Goal: Information Seeking & Learning: Find specific fact

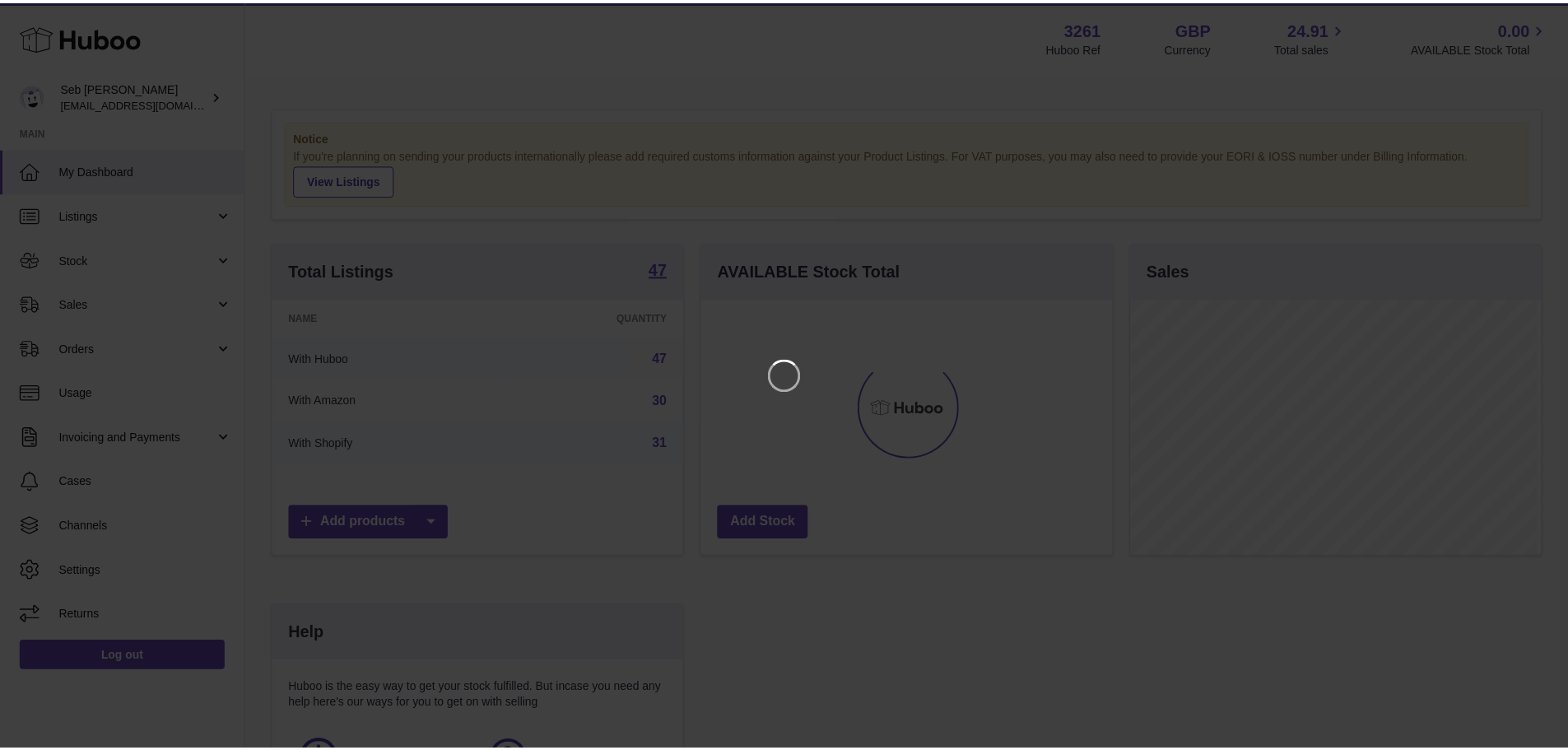
scroll to position [257, 415]
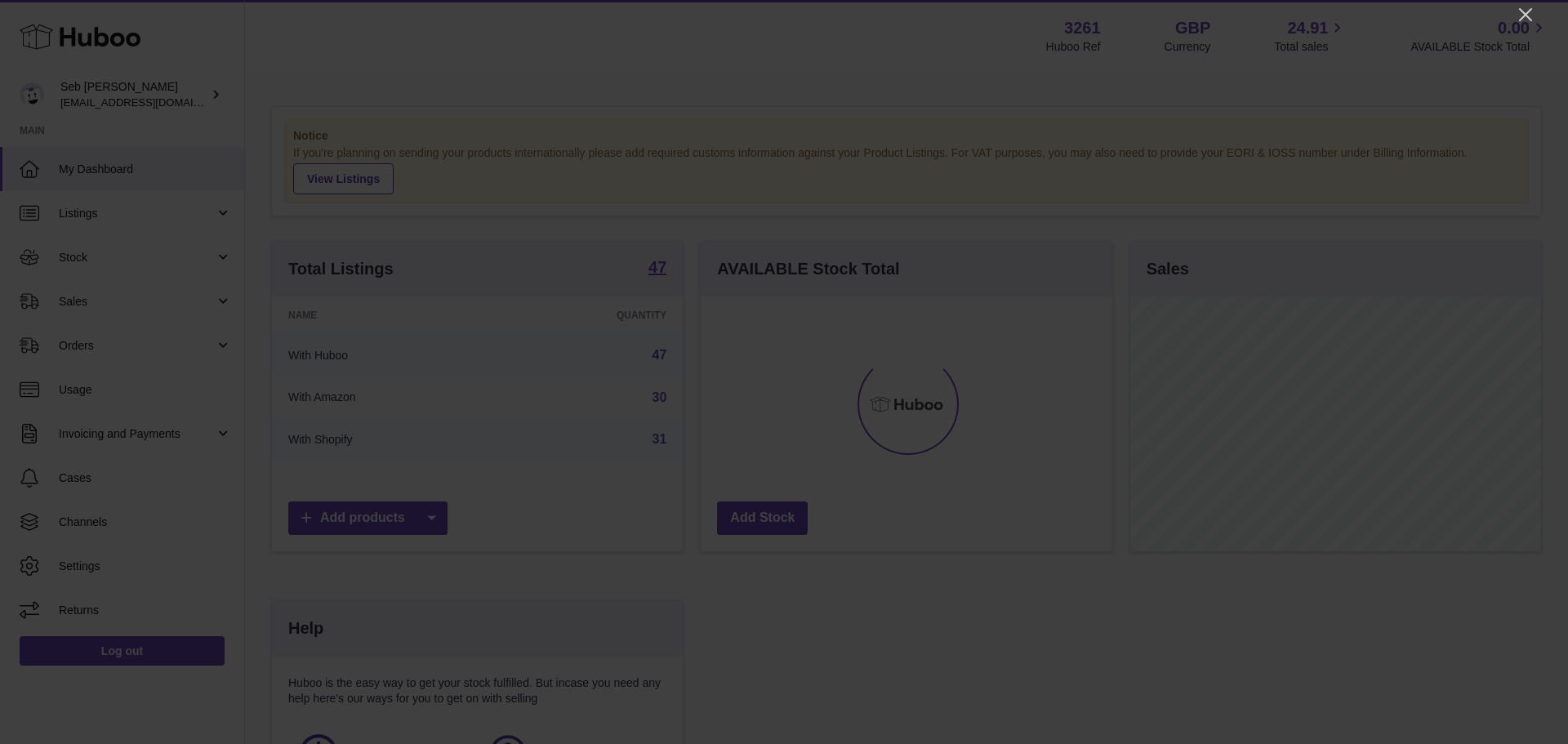
click at [1529, 19] on icon "Close" at bounding box center [1525, 14] width 19 height 19
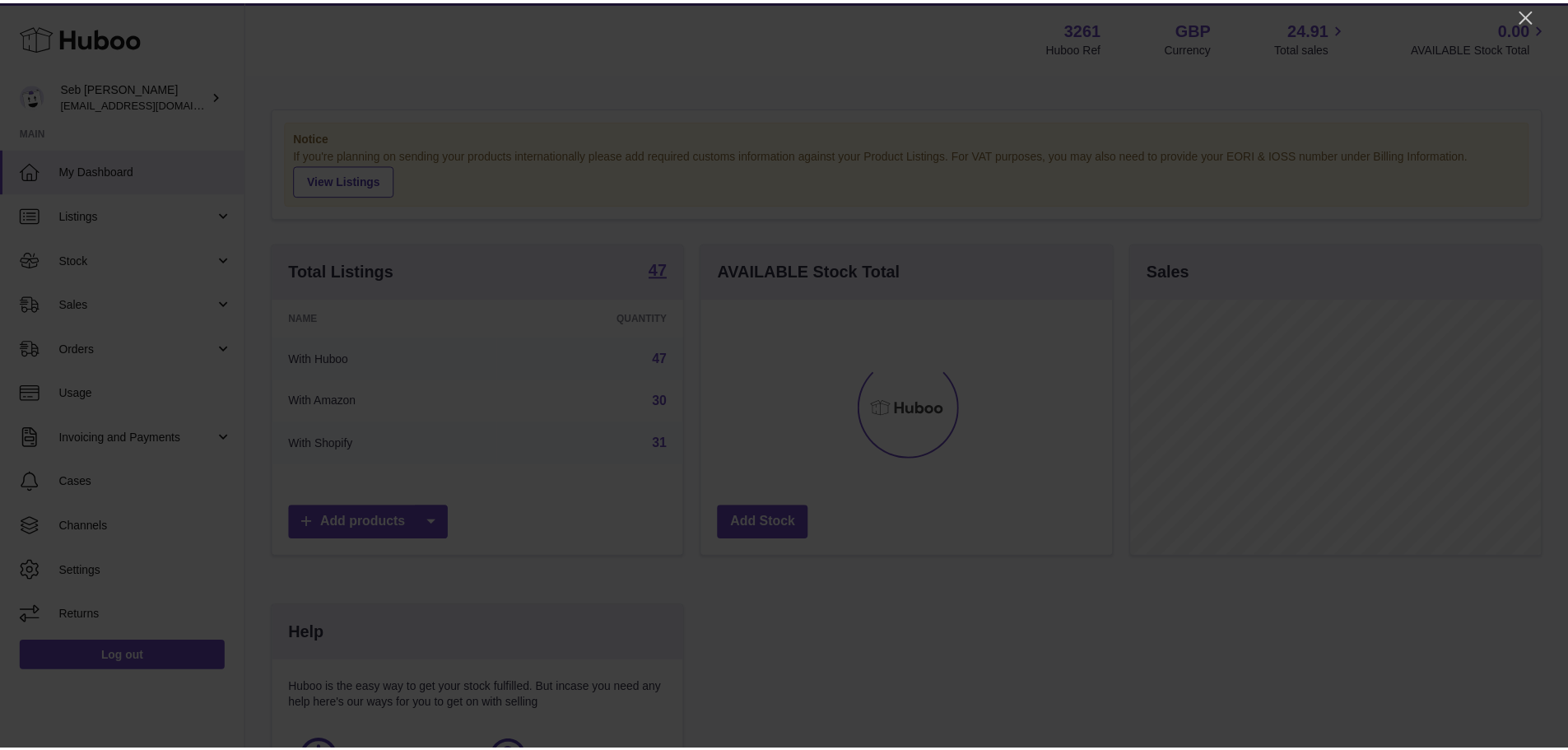
scroll to position [823287, 822597]
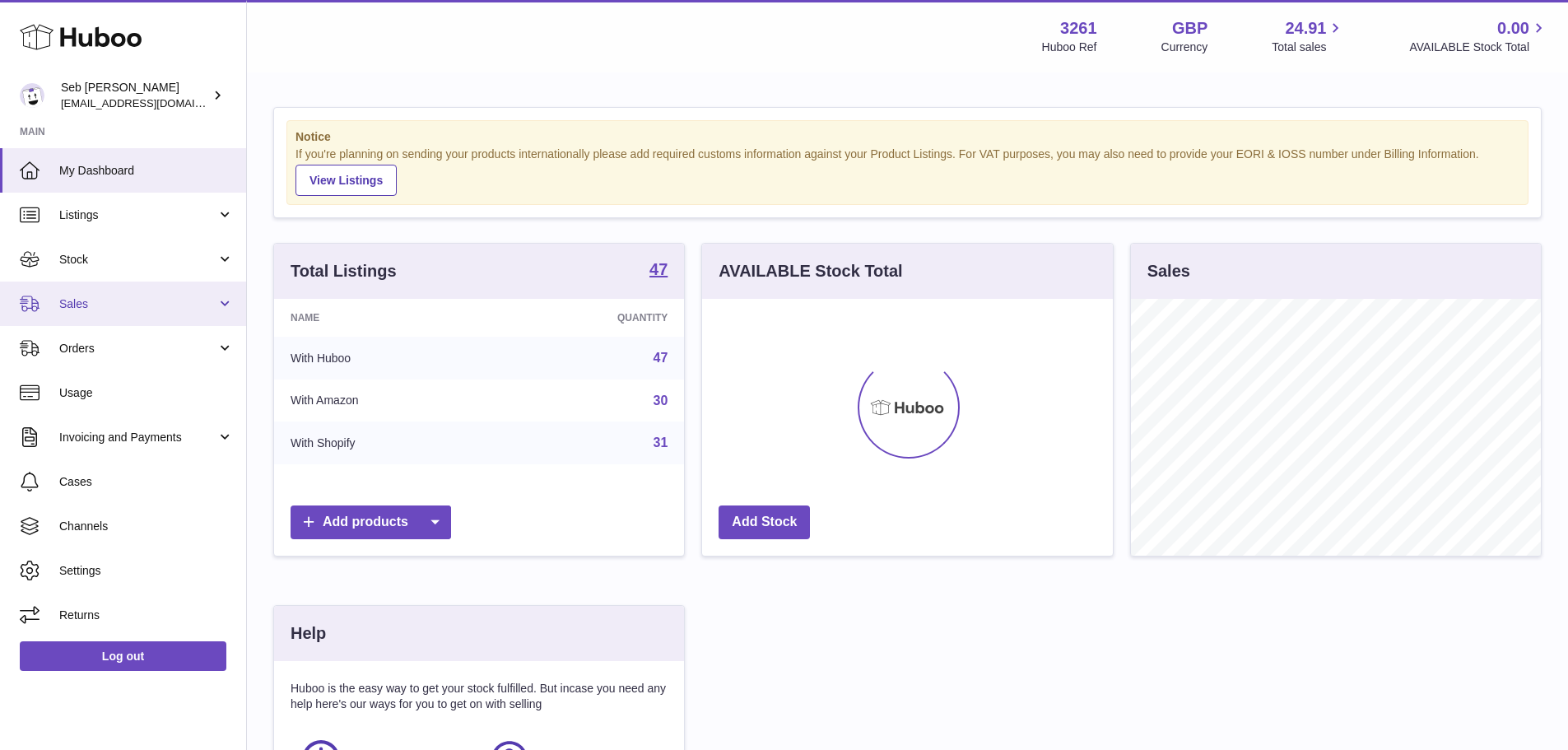
click at [128, 316] on link "Sales" at bounding box center [123, 304] width 246 height 45
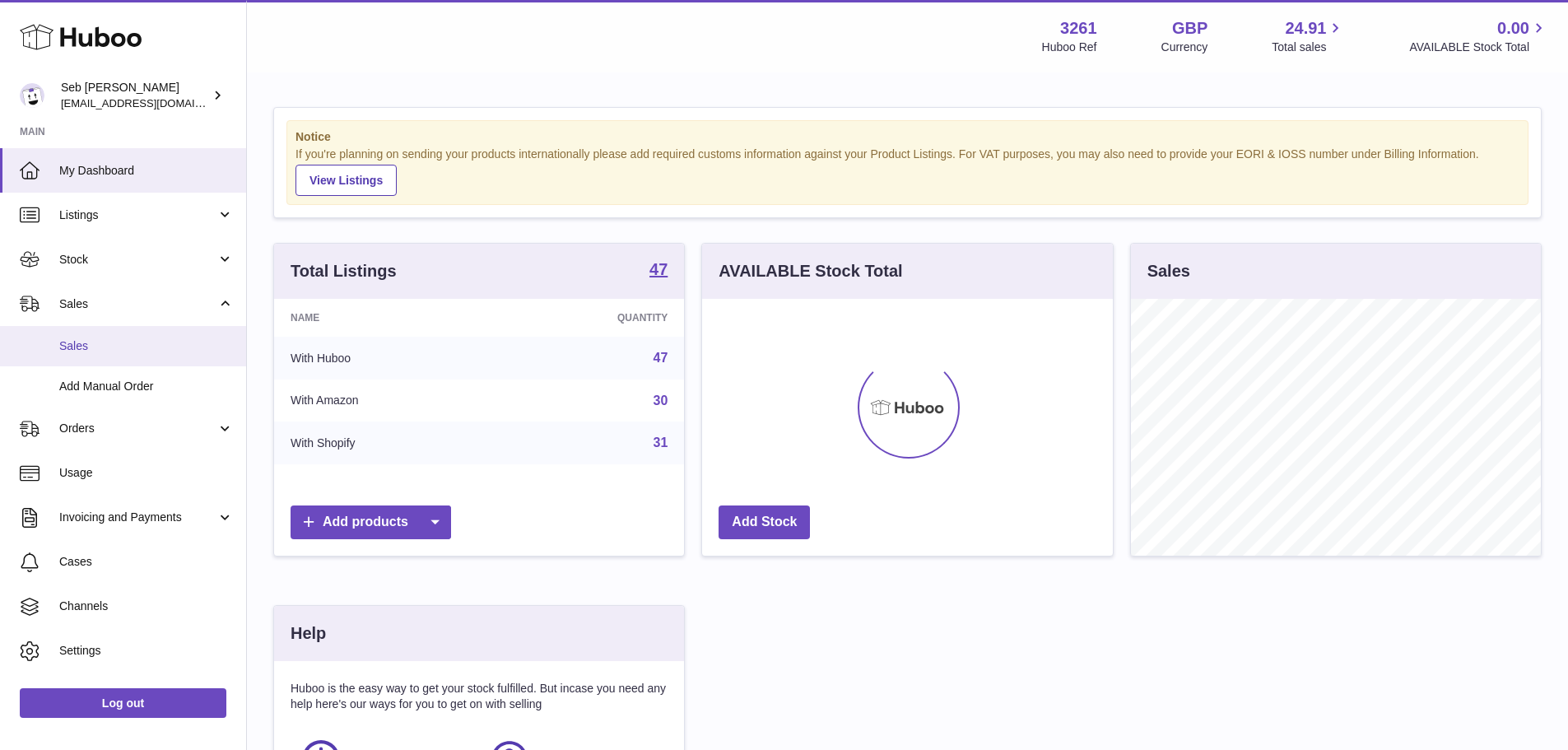
click at [124, 341] on span "Sales" at bounding box center [146, 346] width 174 height 16
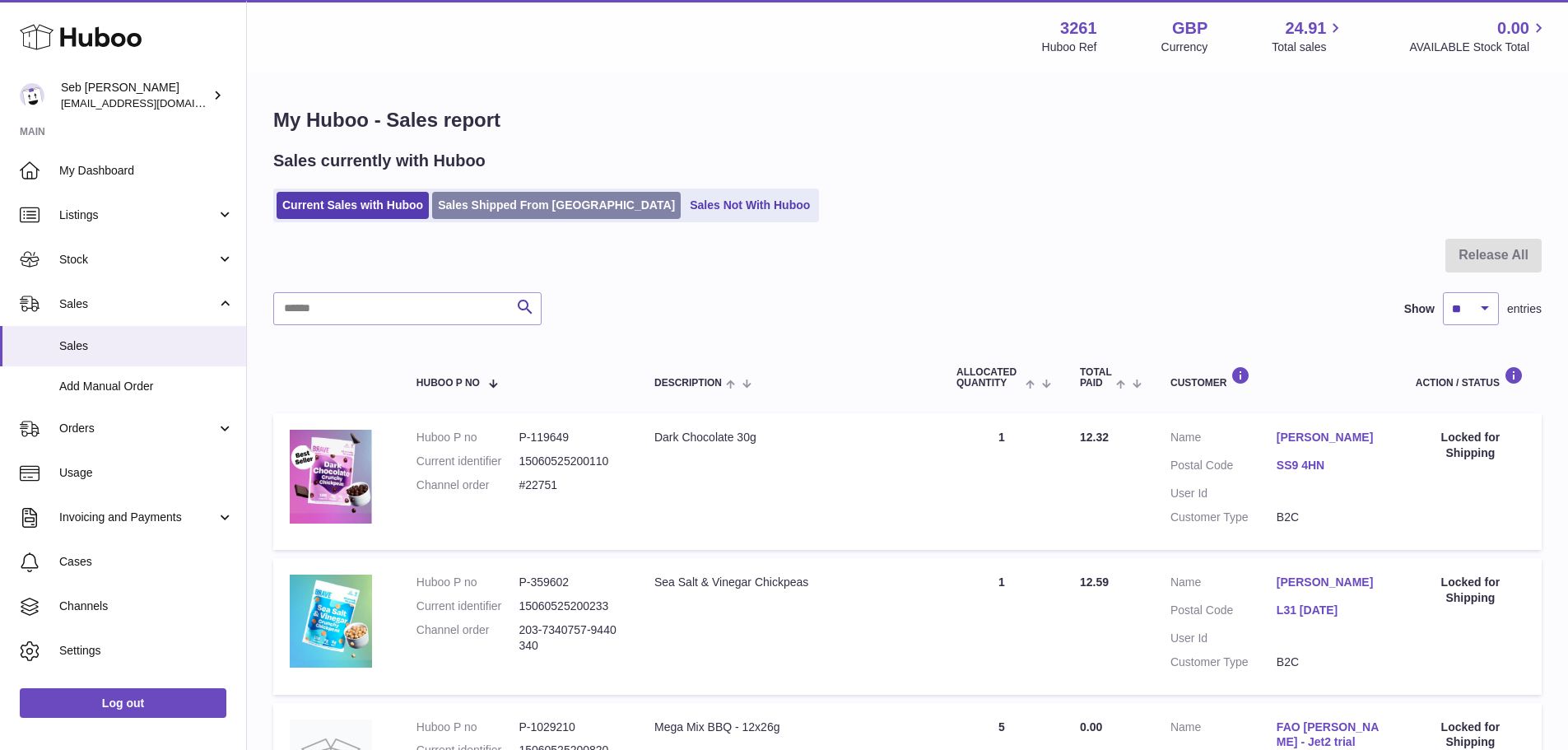
click at [538, 213] on link "Sales Shipped From [GEOGRAPHIC_DATA]" at bounding box center [556, 205] width 248 height 27
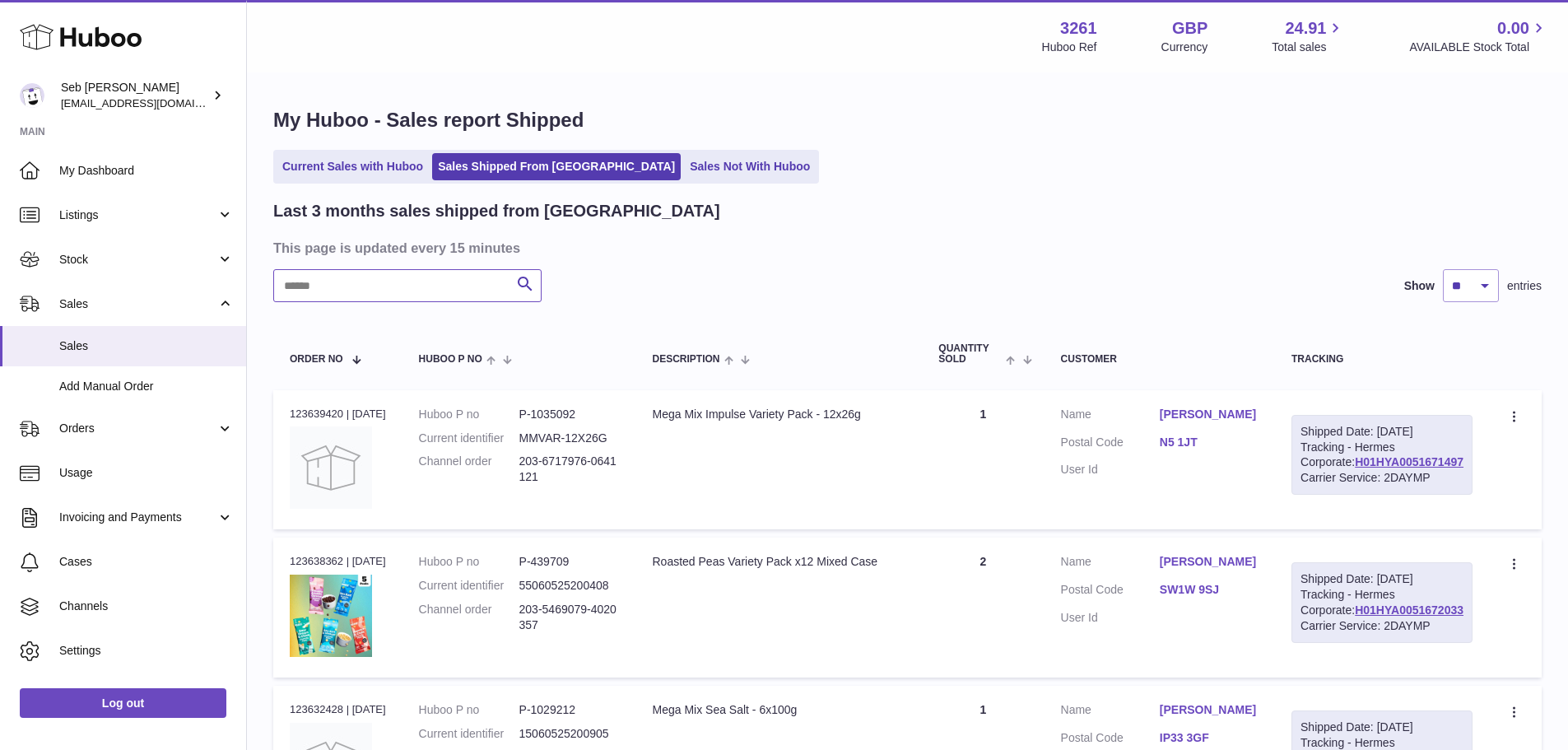
click at [463, 281] on input "text" at bounding box center [407, 285] width 268 height 33
paste input "*****"
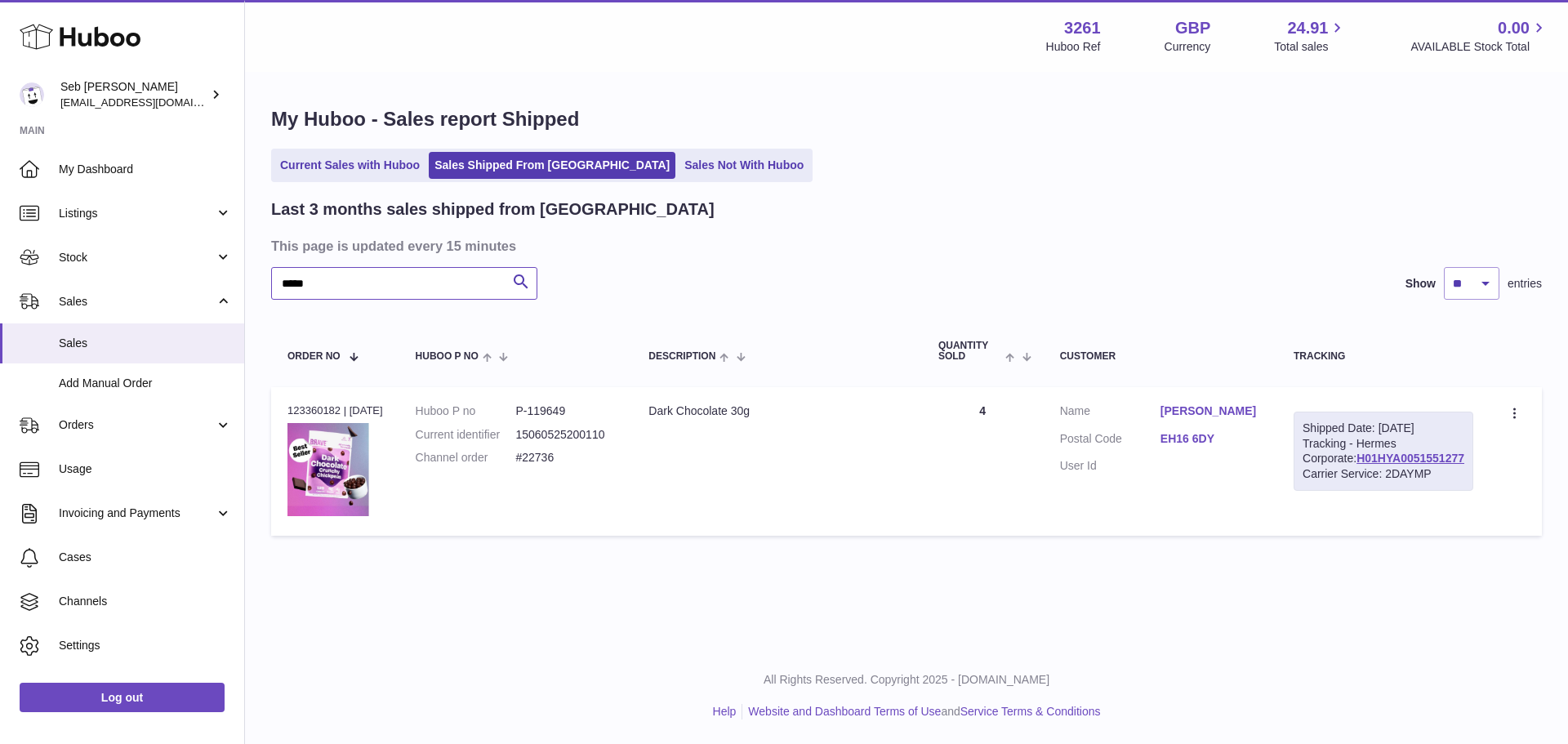
type input "*****"
click at [330, 408] on div "Order no 123360182 | [DATE]" at bounding box center [335, 411] width 95 height 15
copy div "123360182"
drag, startPoint x: 319, startPoint y: 276, endPoint x: 272, endPoint y: 285, distance: 47.9
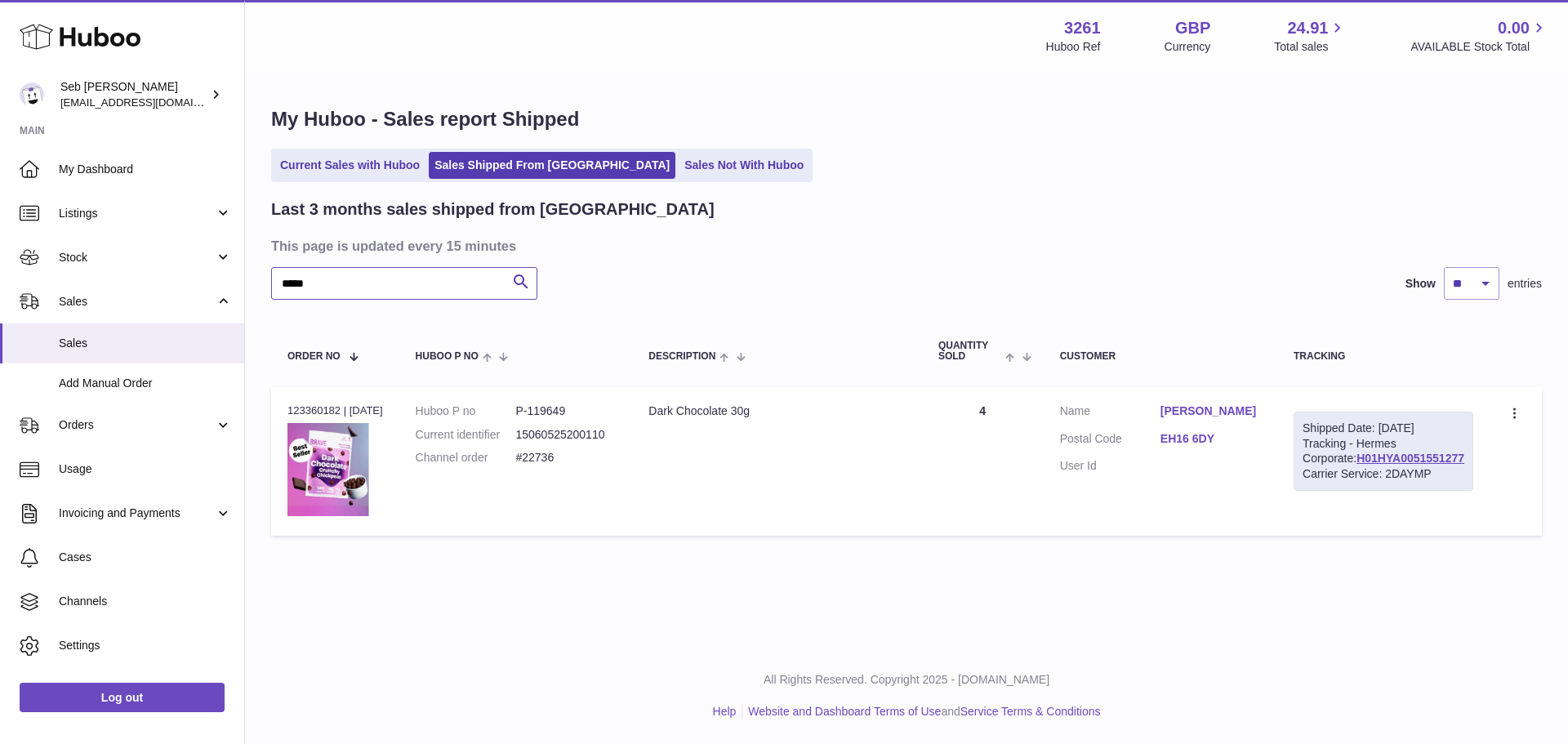
click at [272, 285] on input "*****" at bounding box center [404, 283] width 266 height 33
click at [1256, 411] on link "[PERSON_NAME]" at bounding box center [1211, 411] width 100 height 16
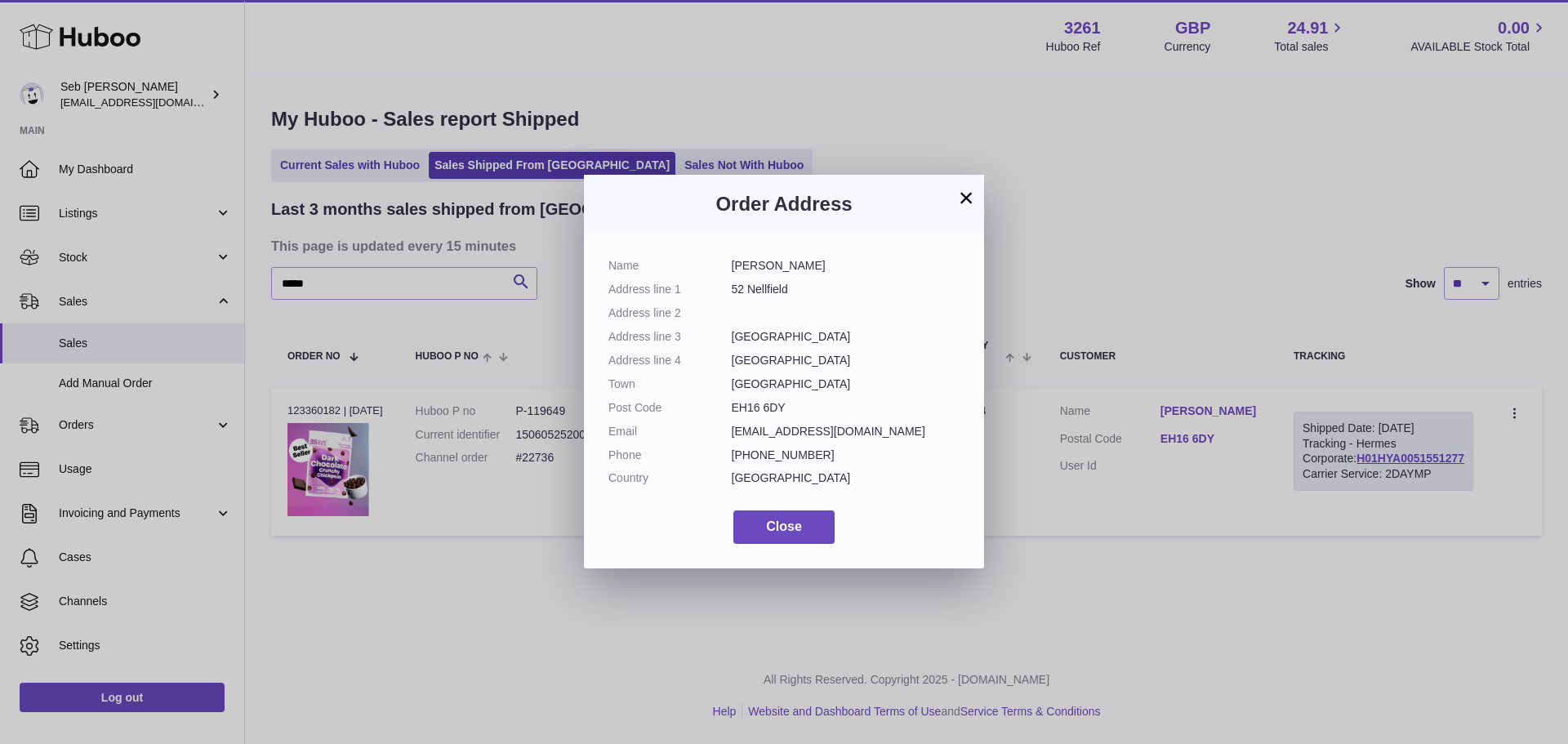
drag, startPoint x: 604, startPoint y: 266, endPoint x: 850, endPoint y: 472, distance: 320.9
click at [850, 472] on div "Name [PERSON_NAME] Address line 1 52 Nellfield Address line 2 Address line 3 [G…" at bounding box center [784, 401] width 400 height 335
copy dl "Name [PERSON_NAME] Address line 1 52 Nellfield Address line 2 Address line 3 [G…"
click at [857, 434] on dd "[EMAIL_ADDRESS][DOMAIN_NAME]" at bounding box center [847, 432] width 229 height 16
drag, startPoint x: 605, startPoint y: 266, endPoint x: 811, endPoint y: 402, distance: 246.8
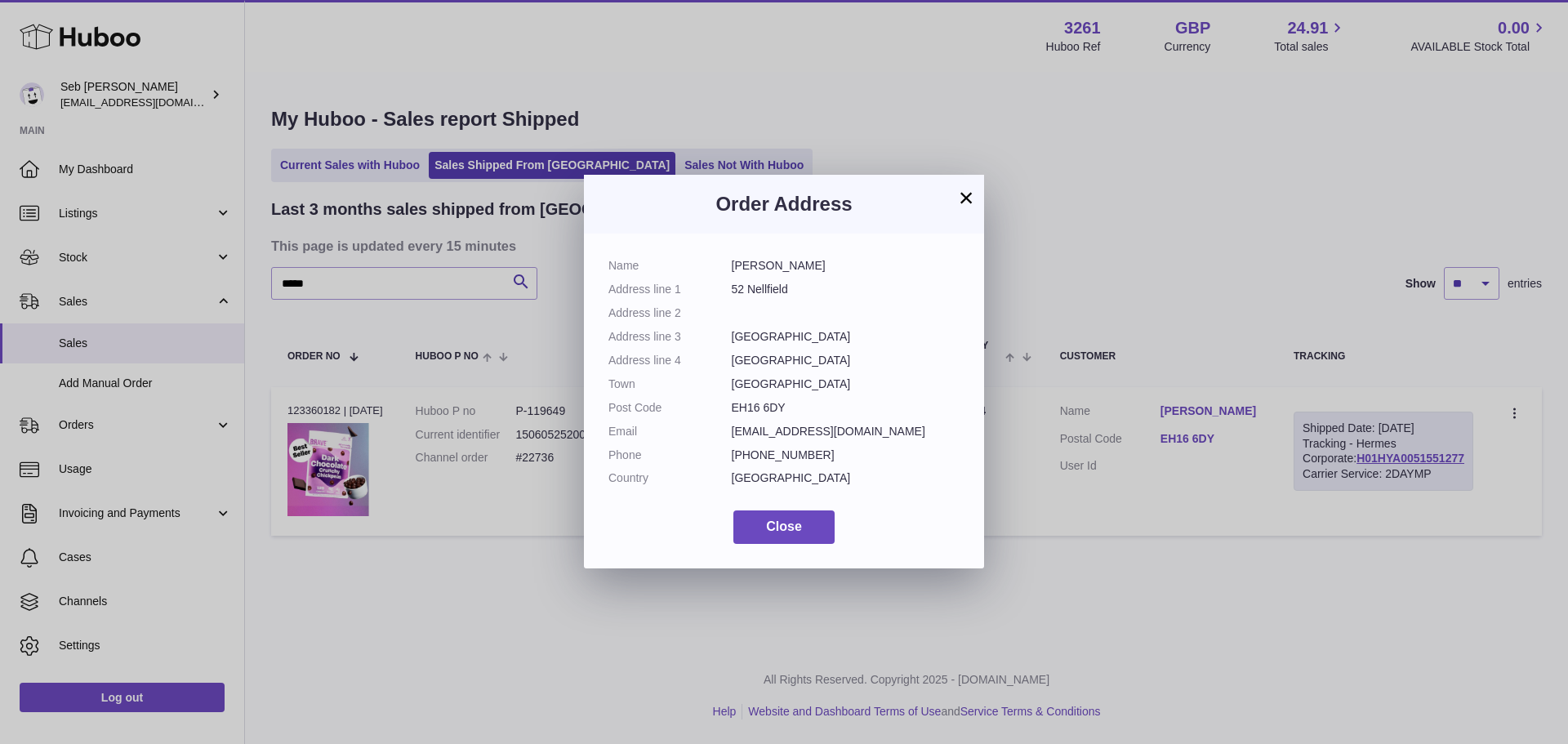
click at [811, 402] on div "Name [PERSON_NAME] Address line 1 52 Nellfield Address line 2 Address line 3 [G…" at bounding box center [784, 401] width 400 height 335
copy dl "Name [PERSON_NAME] Address line 1 52 Nellfield Address line 2 Address line 3 [G…"
click at [962, 201] on button "×" at bounding box center [966, 197] width 19 height 19
